Goal: Transaction & Acquisition: Purchase product/service

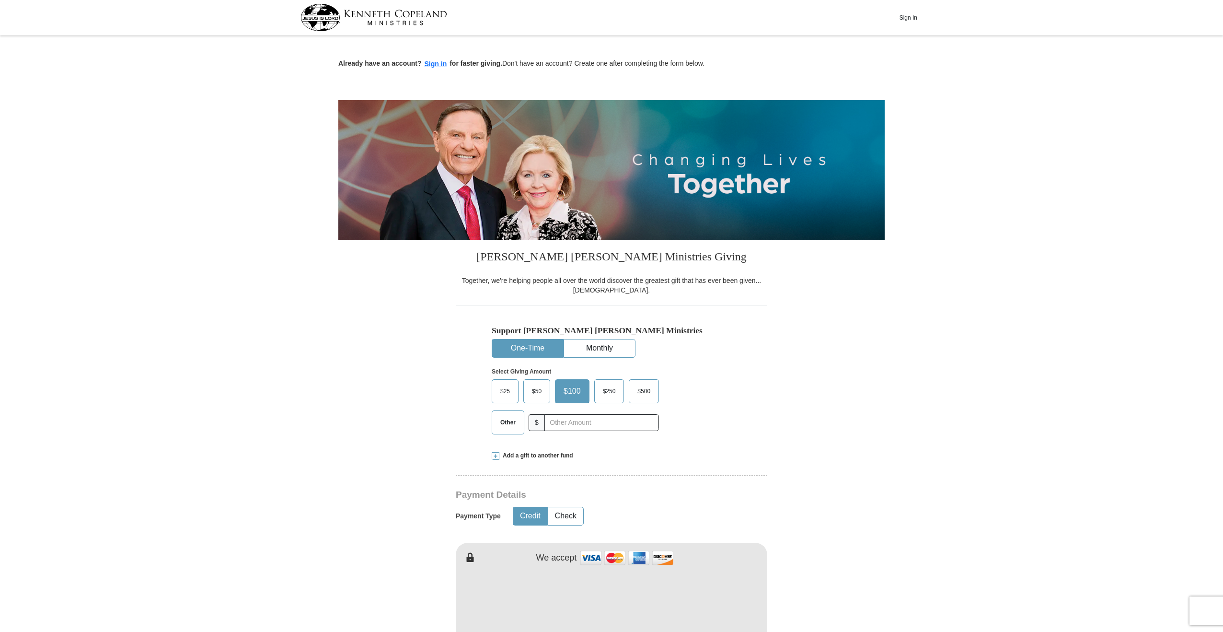
click at [506, 392] on span "$25" at bounding box center [504, 391] width 19 height 14
click at [0, 0] on input "$25" at bounding box center [0, 0] width 0 height 0
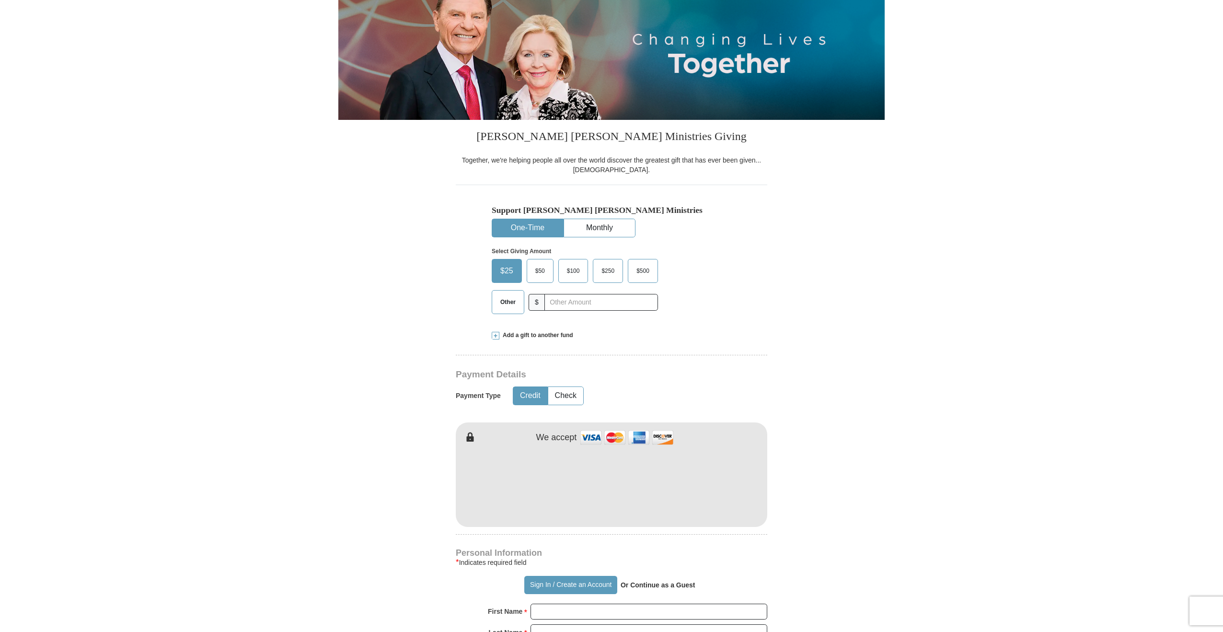
scroll to position [144, 0]
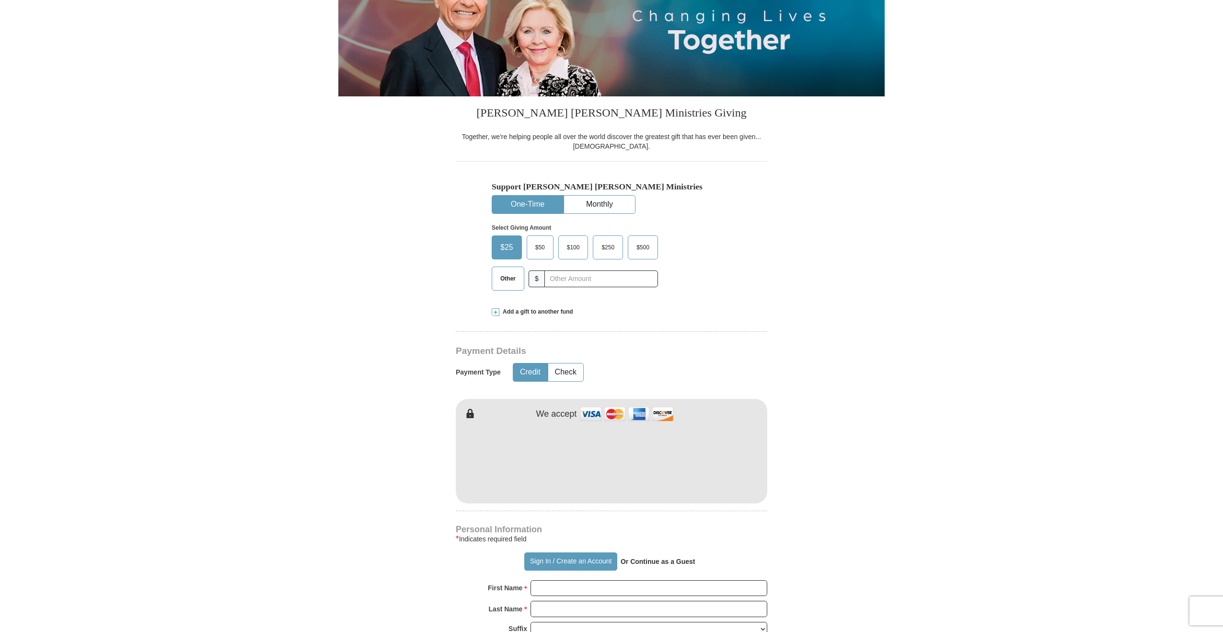
click at [830, 436] on form "Already have an account? Sign in for faster giving. Don't have an account? Crea…" at bounding box center [611, 482] width 546 height 1175
click at [820, 361] on form "Already have an account? Sign in for faster giving. Don't have an account? Crea…" at bounding box center [611, 482] width 546 height 1175
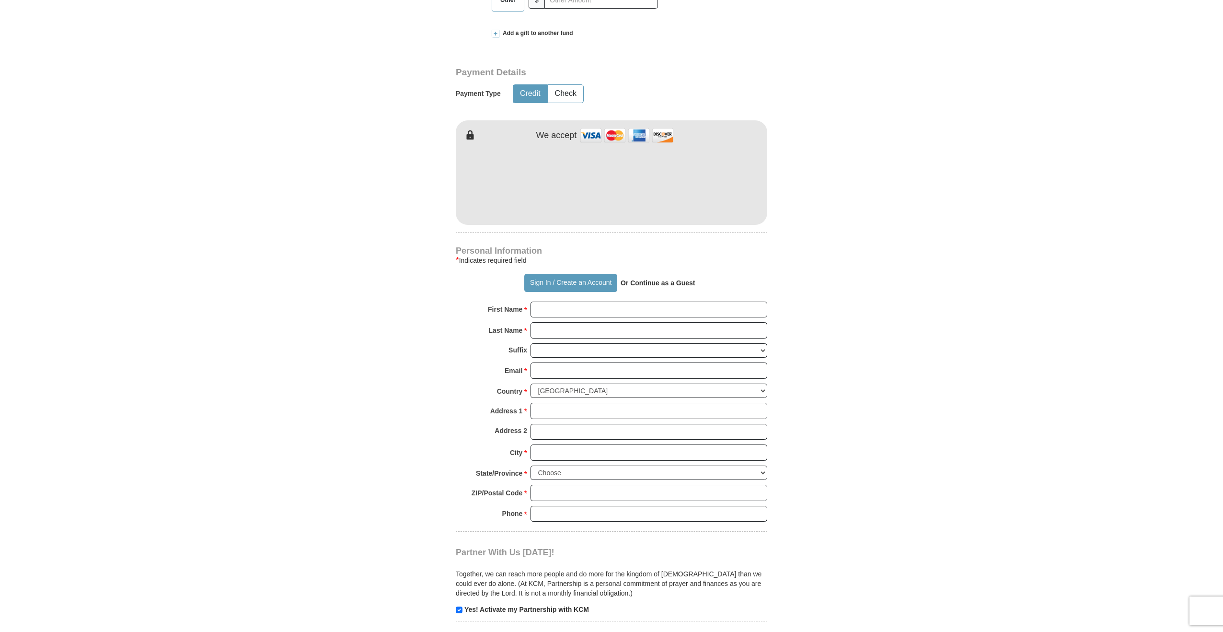
scroll to position [431, 0]
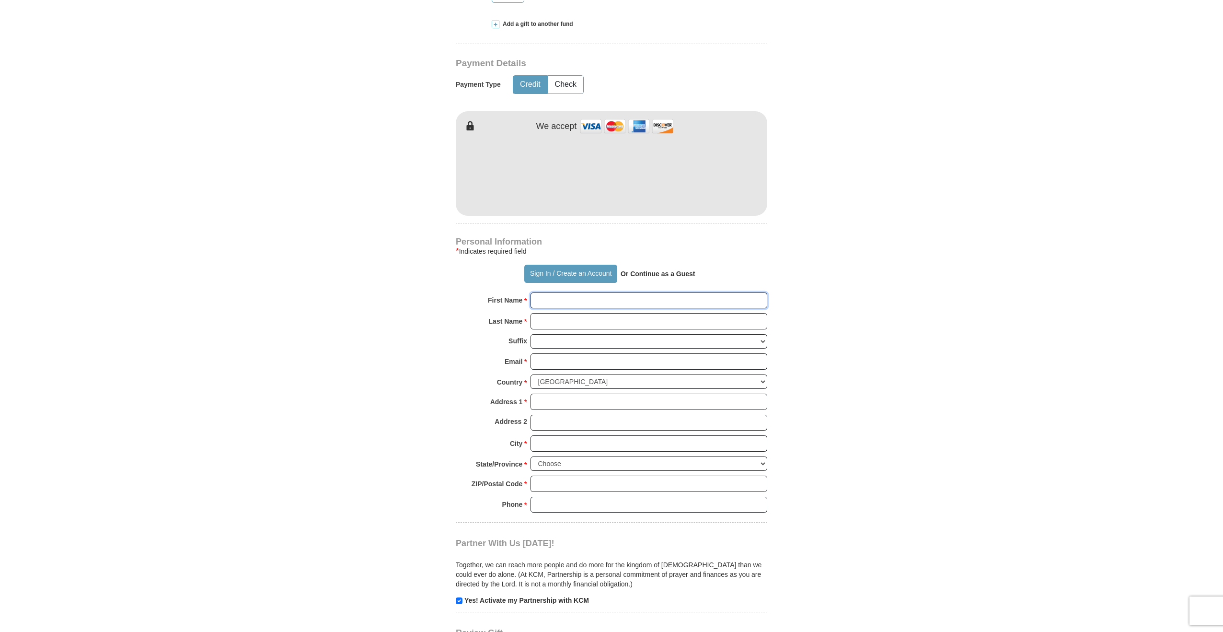
click at [555, 300] on input "First Name *" at bounding box center [648, 300] width 237 height 16
type input "Jack"
click at [586, 324] on input "Last Name *" at bounding box center [648, 321] width 237 height 16
type input "De Young"
click at [576, 335] on select "[PERSON_NAME] I II III IV V VI" at bounding box center [648, 341] width 237 height 15
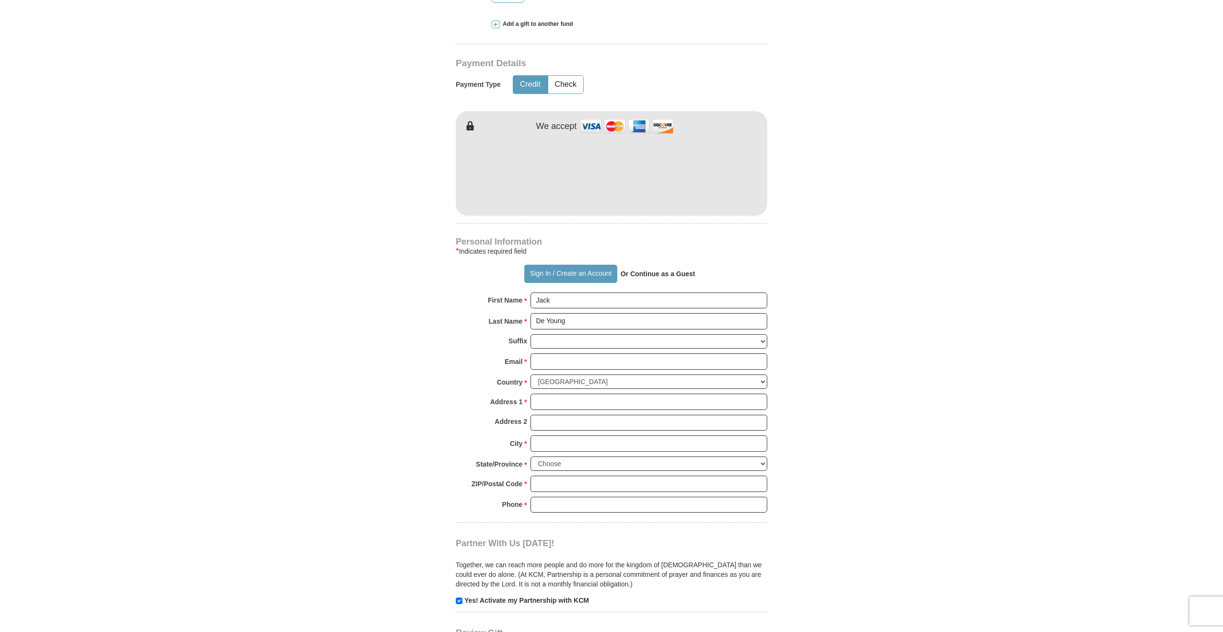
click at [815, 372] on form "Already have an account? Sign in for faster giving. Don't have an account? Crea…" at bounding box center [611, 194] width 546 height 1175
click at [582, 361] on input "Email *" at bounding box center [648, 361] width 237 height 16
type input "[EMAIL_ADDRESS][DOMAIN_NAME]"
type input "[STREET_ADDRESS]"
type input "[US_STATE]"
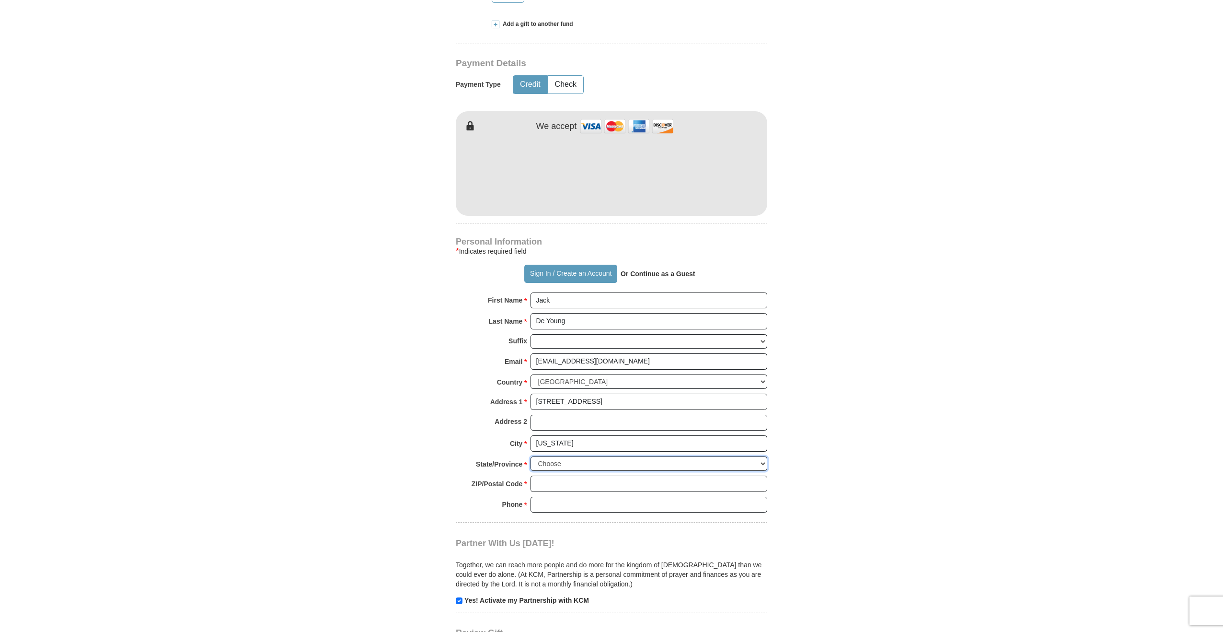
select select "MI"
type input "49509-3025"
type input "6162868813"
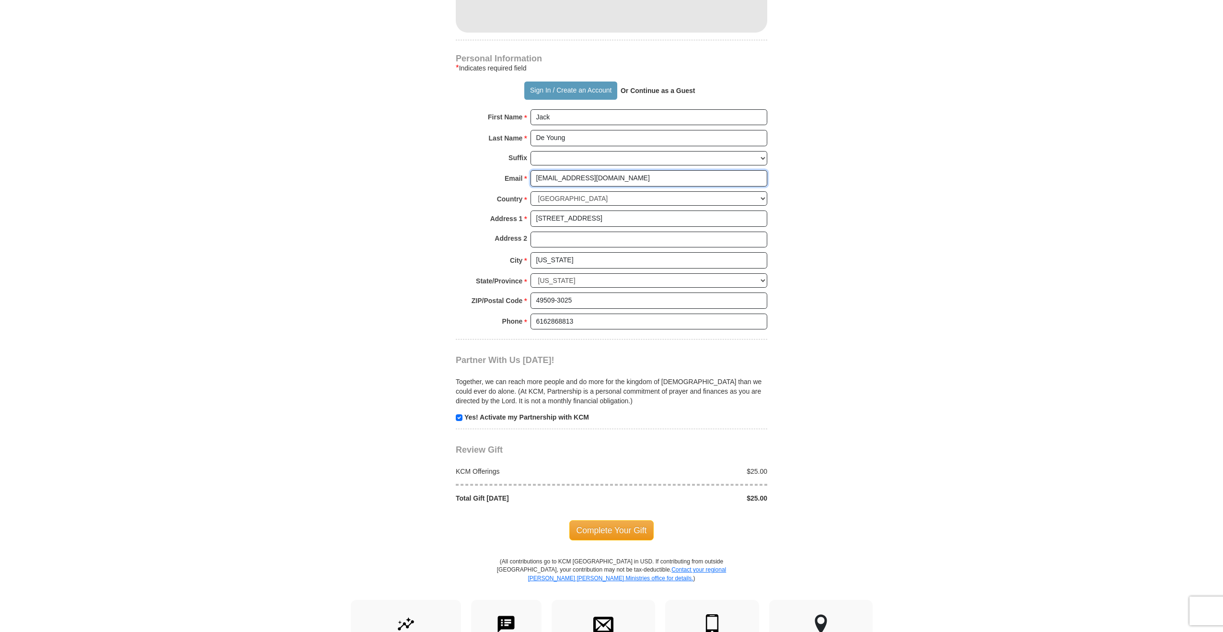
scroll to position [623, 0]
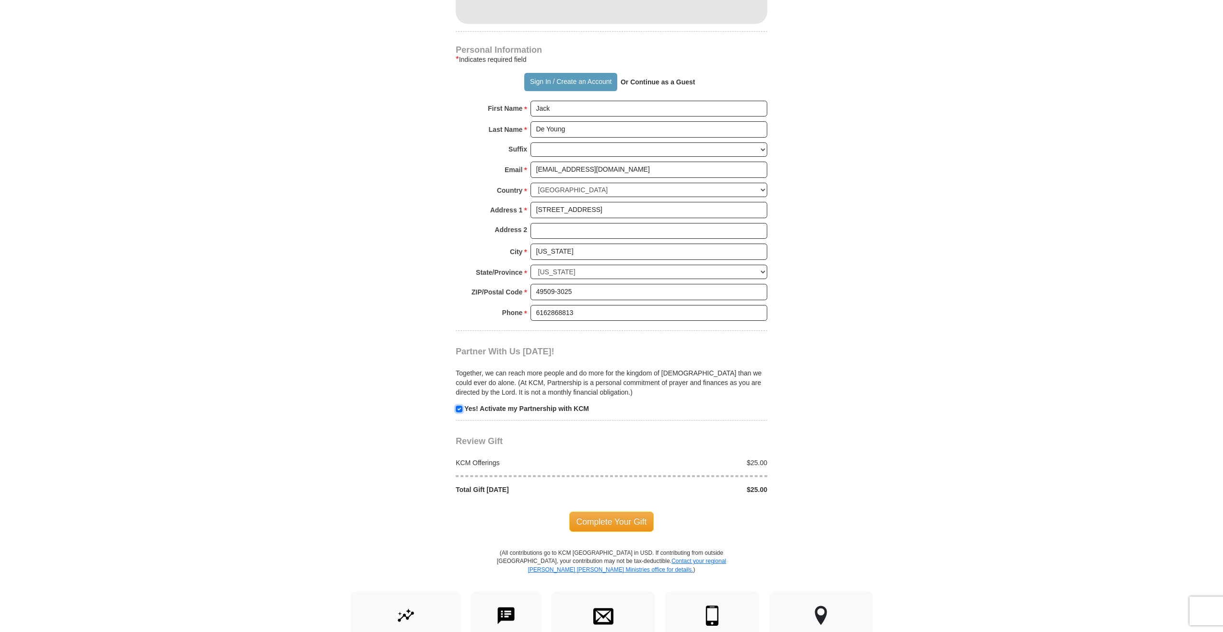
click at [460, 405] on input "checkbox" at bounding box center [459, 408] width 7 height 7
checkbox input "false"
click at [594, 516] on span "Complete Your Gift" at bounding box center [611, 521] width 85 height 20
